Goal: Information Seeking & Learning: Learn about a topic

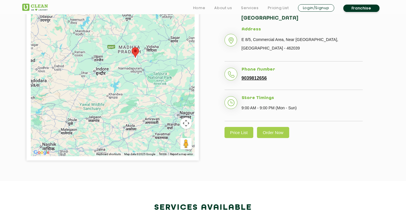
scroll to position [143, 0]
click at [242, 133] on link "Price List" at bounding box center [239, 132] width 29 height 11
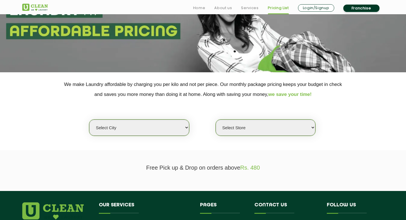
scroll to position [86, 0]
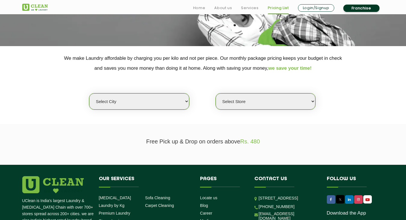
click at [183, 101] on select "Select city [GEOGRAPHIC_DATA] [GEOGRAPHIC_DATA] [GEOGRAPHIC_DATA] [GEOGRAPHIC_D…" at bounding box center [139, 101] width 100 height 16
select select "49"
click at [89, 93] on select "Select city [GEOGRAPHIC_DATA] [GEOGRAPHIC_DATA] [GEOGRAPHIC_DATA] [GEOGRAPHIC_D…" at bounding box center [139, 101] width 100 height 16
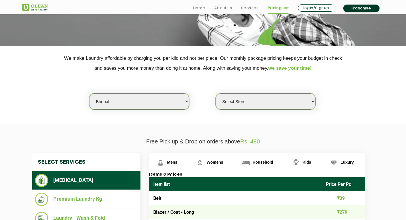
click at [304, 99] on select "Select Store [GEOGRAPHIC_DATA] [PERSON_NAME][GEOGRAPHIC_DATA][PERSON_NAME]" at bounding box center [266, 101] width 100 height 16
select select "443"
click at [216, 93] on select "Select Store [GEOGRAPHIC_DATA] [PERSON_NAME][GEOGRAPHIC_DATA][PERSON_NAME]" at bounding box center [266, 101] width 100 height 16
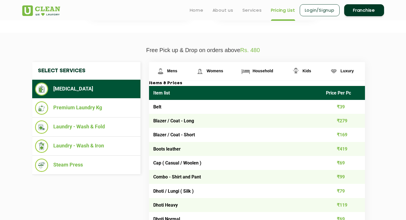
scroll to position [171, 0]
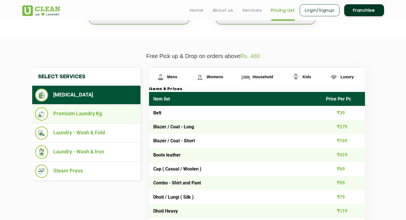
click at [96, 114] on li "Premium Laundry Kg" at bounding box center [86, 113] width 103 height 13
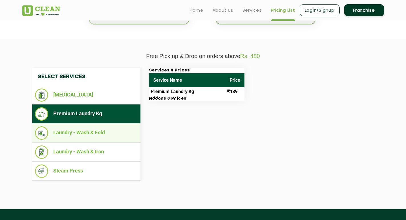
click at [89, 132] on li "Laundry - Wash & Fold" at bounding box center [86, 133] width 103 height 13
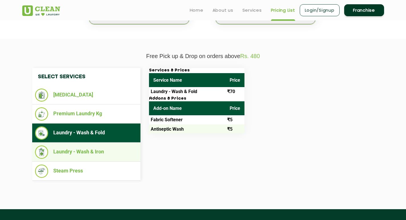
click at [88, 150] on li "Laundry - Wash & Iron" at bounding box center [86, 152] width 103 height 13
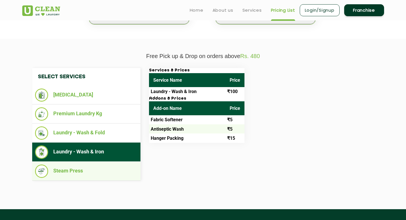
click at [88, 169] on li "Steam Press" at bounding box center [86, 171] width 103 height 13
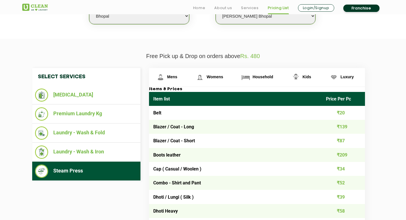
click at [78, 168] on li "Steam Press" at bounding box center [86, 171] width 103 height 13
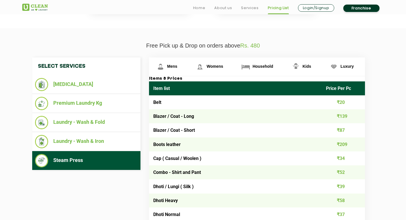
scroll to position [200, 0]
